Goal: Task Accomplishment & Management: Use online tool/utility

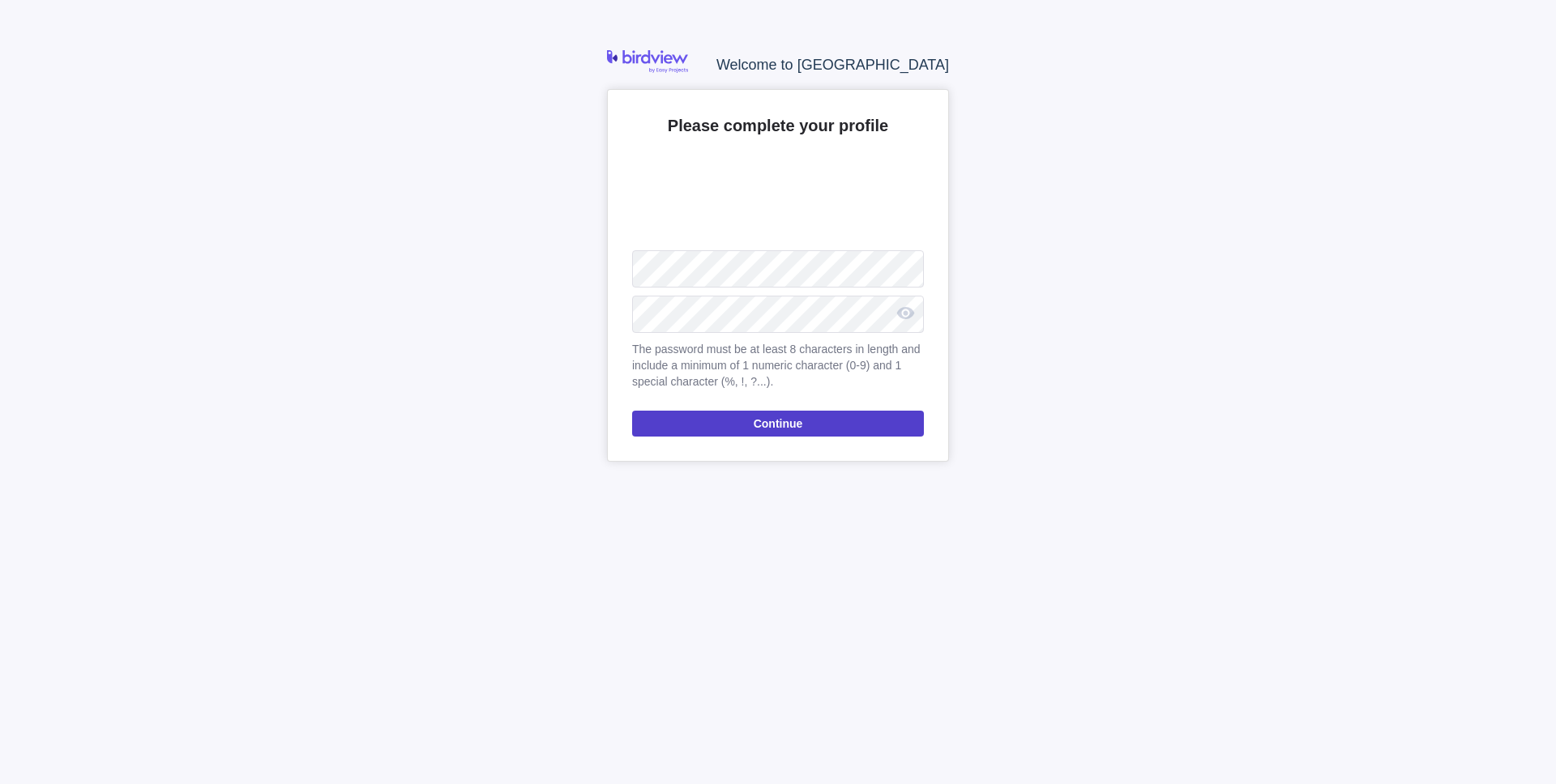
click at [679, 423] on span "Continue" at bounding box center [777, 424] width 292 height 26
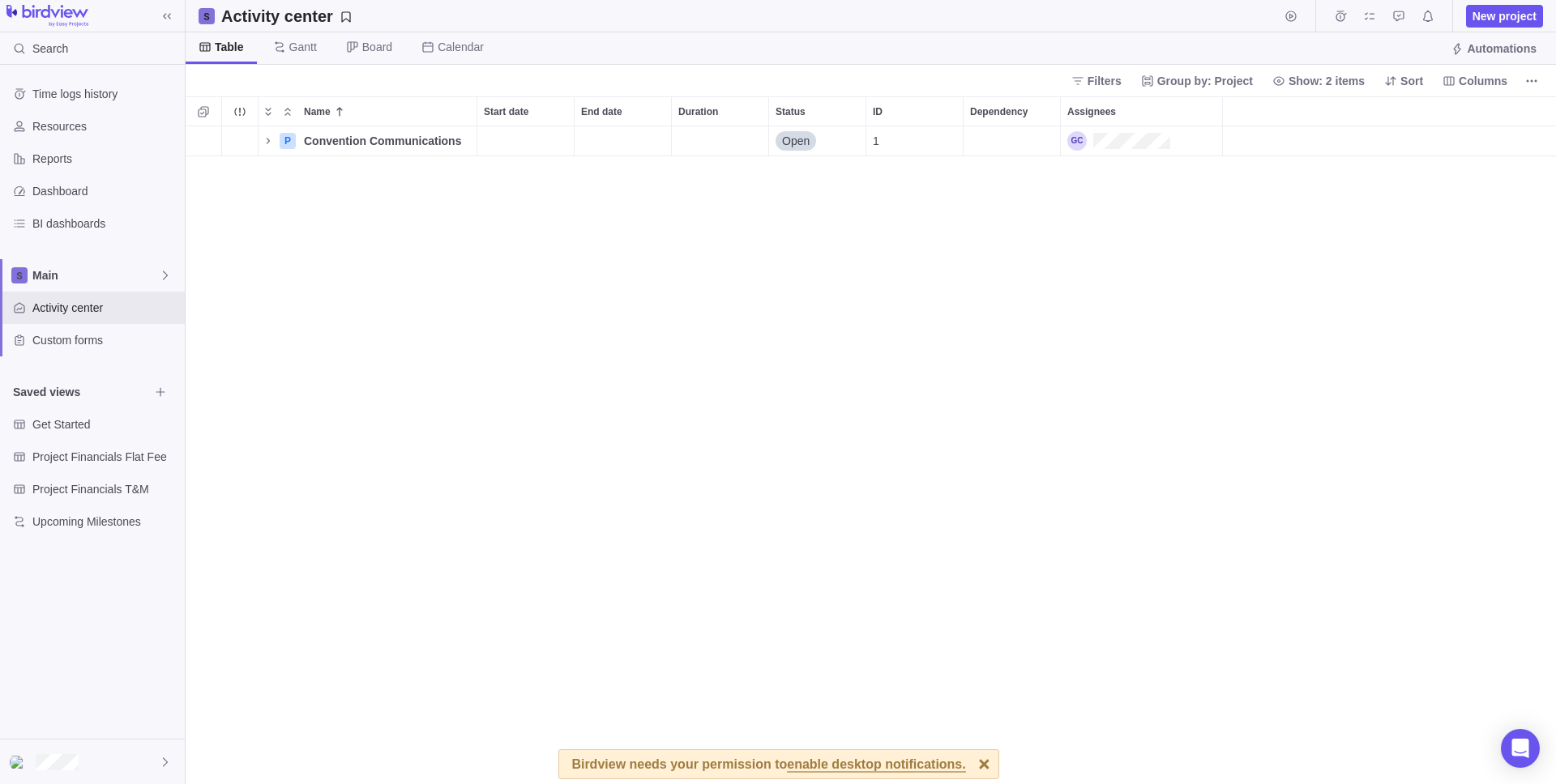
scroll to position [645, 1358]
click at [366, 140] on span "Convention Communications" at bounding box center [383, 141] width 158 height 16
click at [350, 196] on div "Name Start date End date Duration Status ID Dependency Assignees P Convention C…" at bounding box center [871, 440] width 1370 height 687
click at [441, 47] on span "Calendar" at bounding box center [460, 47] width 46 height 16
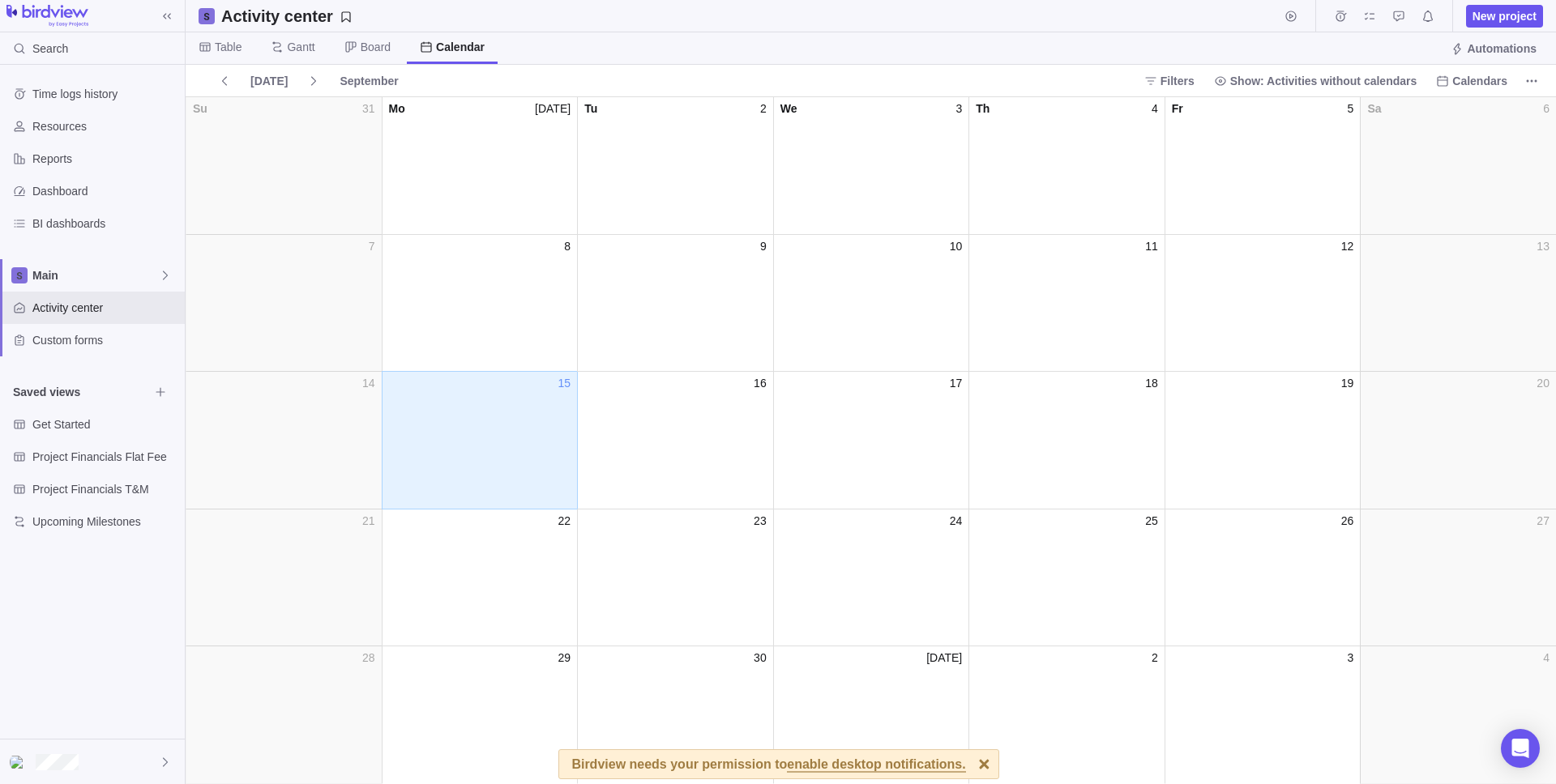
click at [350, 75] on div "September" at bounding box center [369, 81] width 71 height 23
click at [353, 53] on icon at bounding box center [351, 47] width 13 height 13
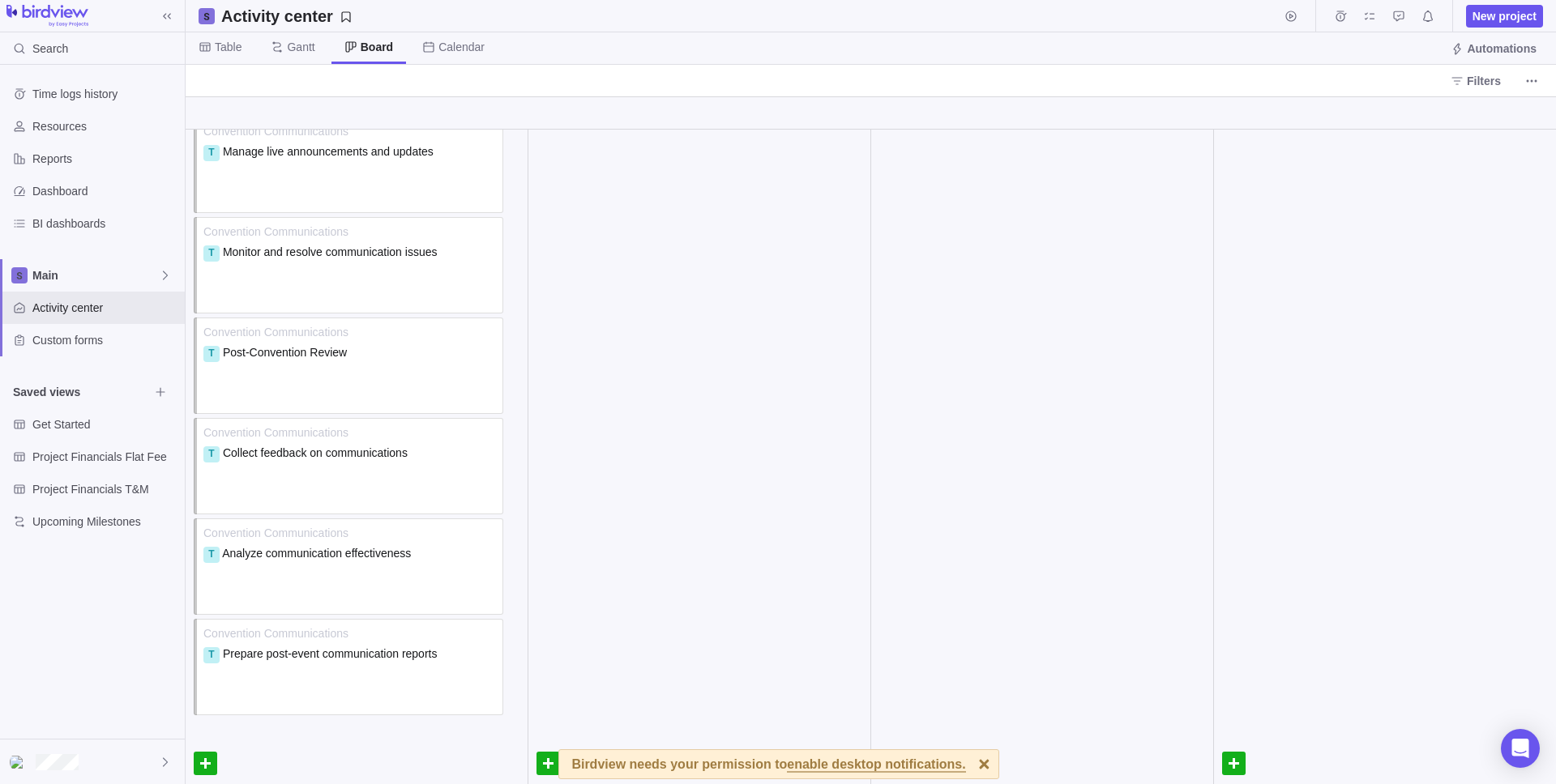
scroll to position [0, 0]
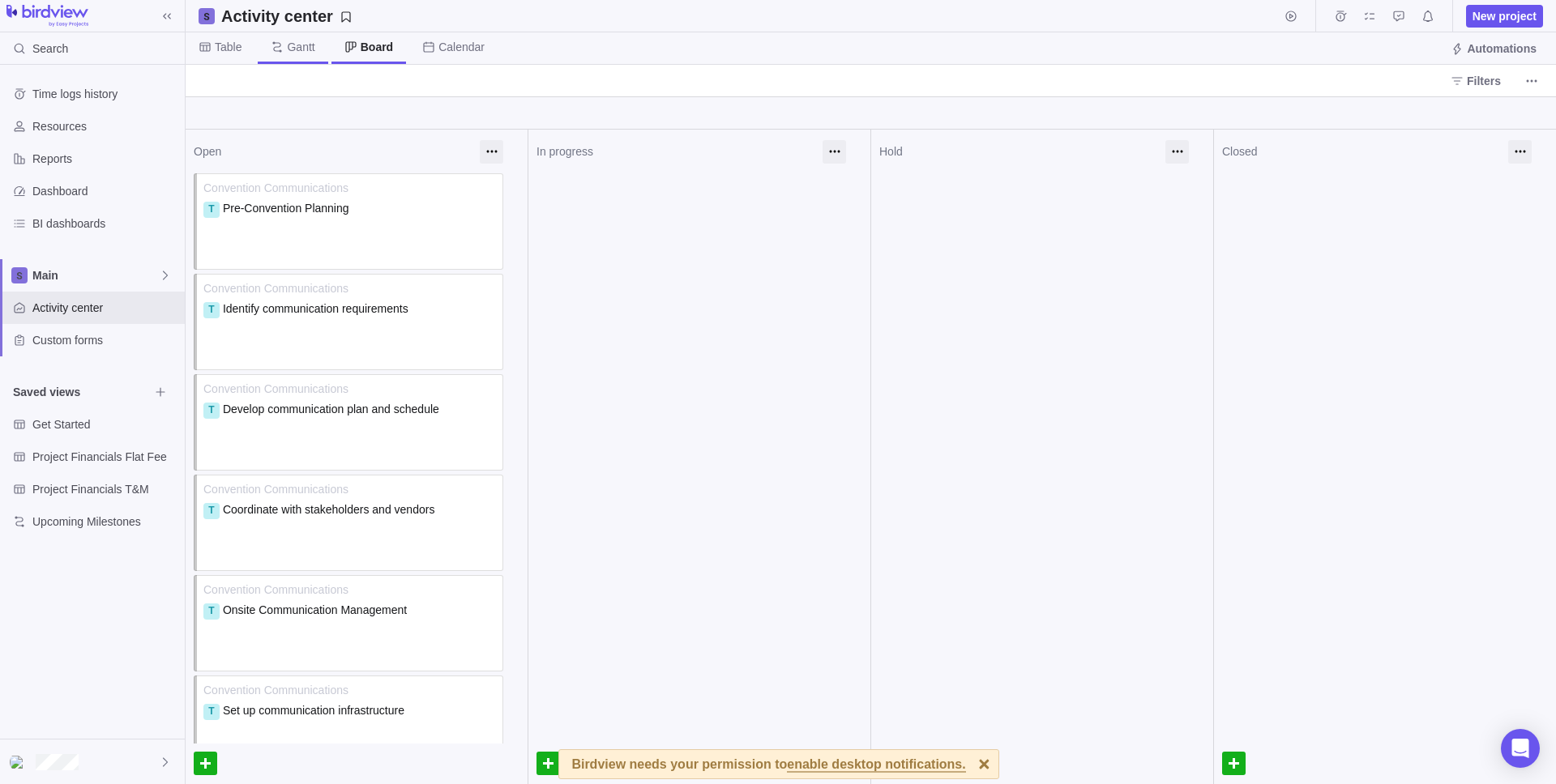
click at [285, 41] on span "Gantt" at bounding box center [292, 48] width 70 height 32
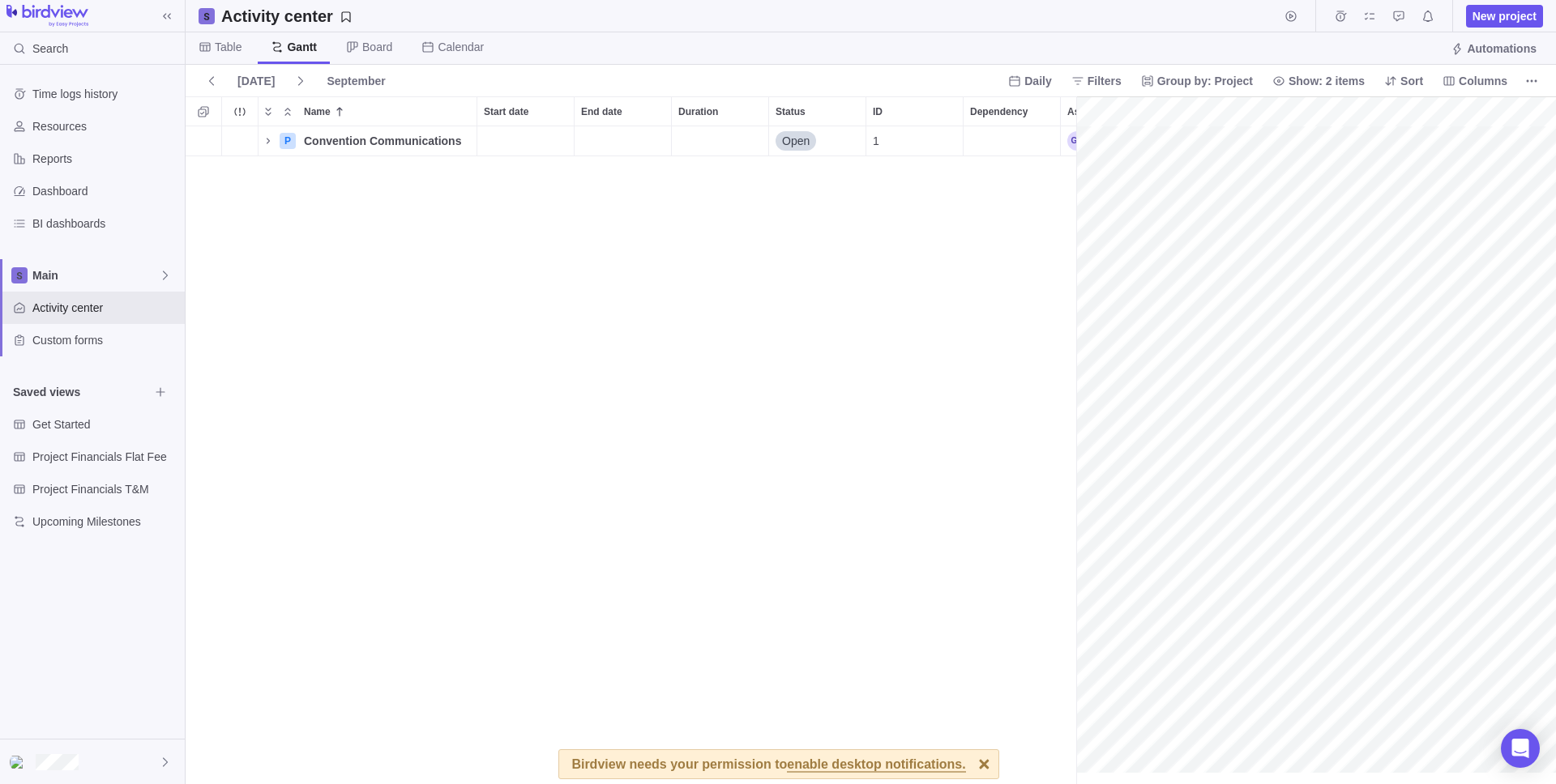
scroll to position [0, 135]
drag, startPoint x: 1078, startPoint y: 478, endPoint x: 681, endPoint y: 433, distance: 399.5
drag, startPoint x: 681, startPoint y: 433, endPoint x: 1075, endPoint y: 482, distance: 397.0
click at [220, 49] on span "Table" at bounding box center [227, 47] width 27 height 16
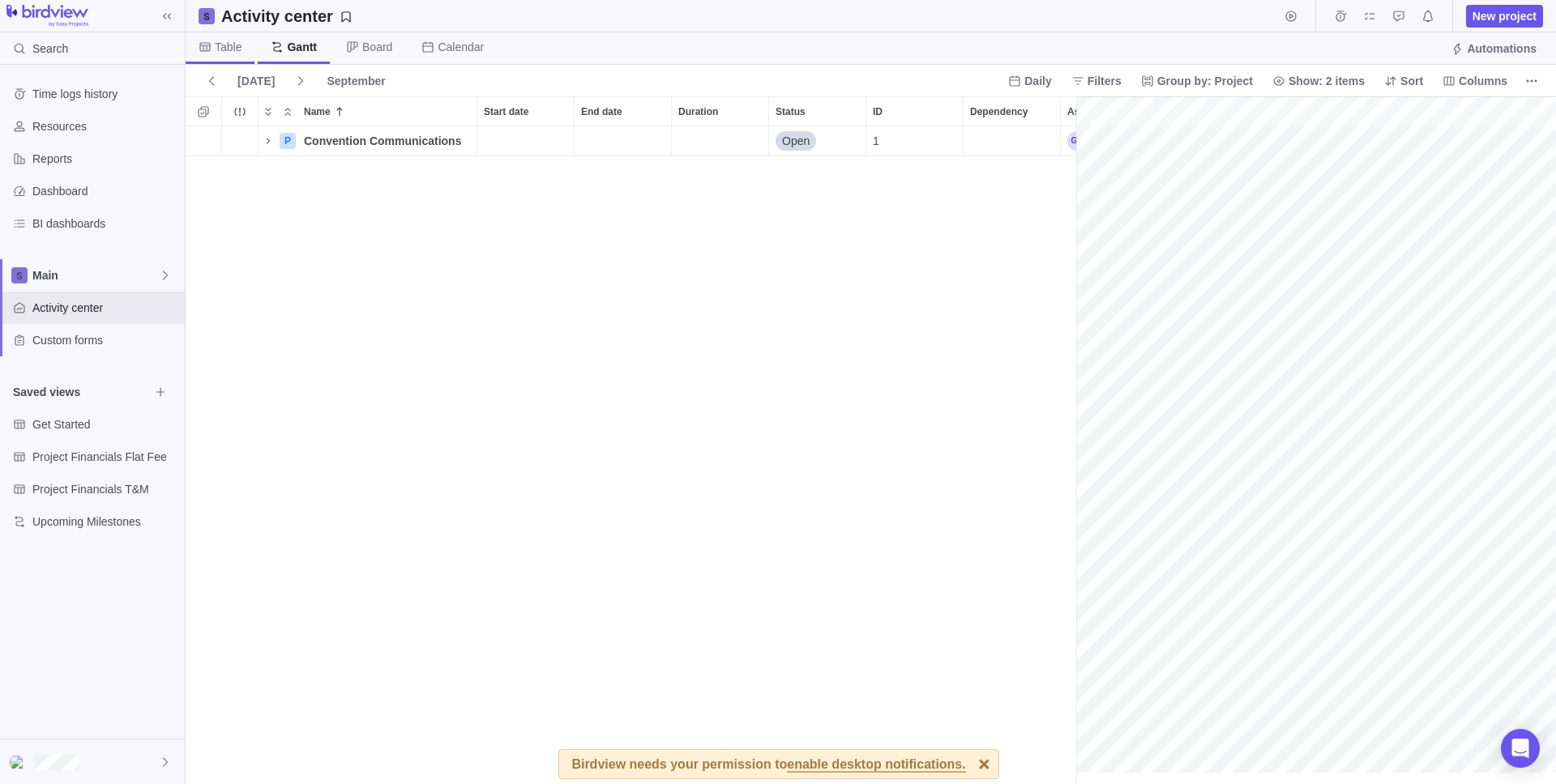
scroll to position [645, 1358]
